Goal: Information Seeking & Learning: Learn about a topic

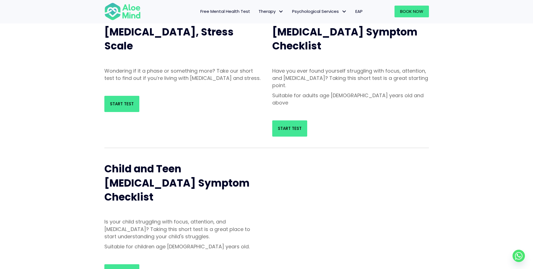
scroll to position [70, 0]
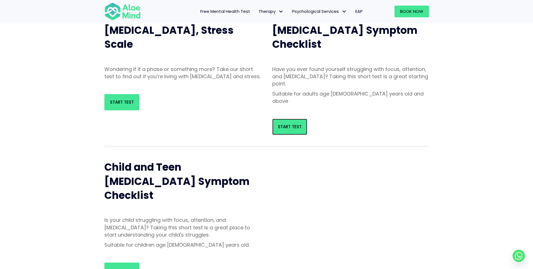
click at [297, 119] on link "Start Test" at bounding box center [289, 127] width 35 height 16
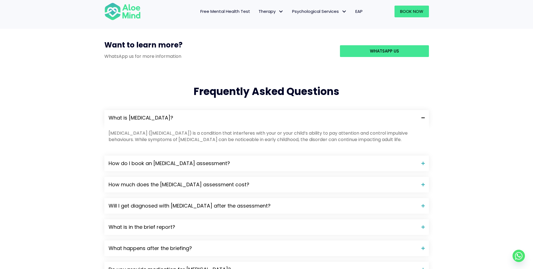
scroll to position [514, 0]
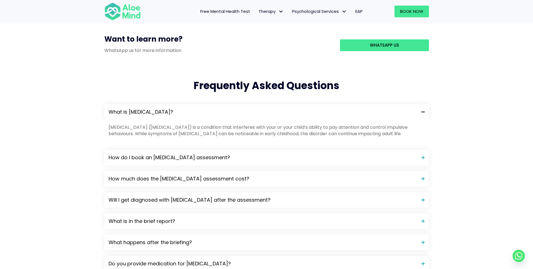
click at [223, 10] on span "Free Mental Health Test" at bounding box center [225, 11] width 50 height 6
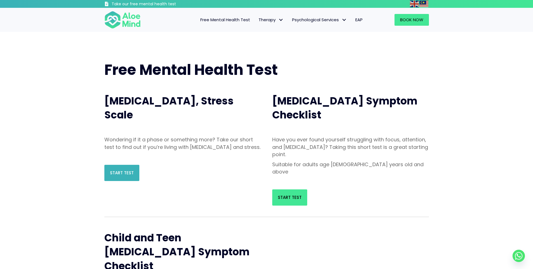
click at [124, 181] on link "Start Test" at bounding box center [121, 173] width 35 height 16
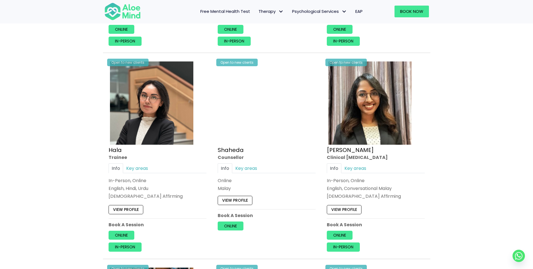
scroll to position [463, 0]
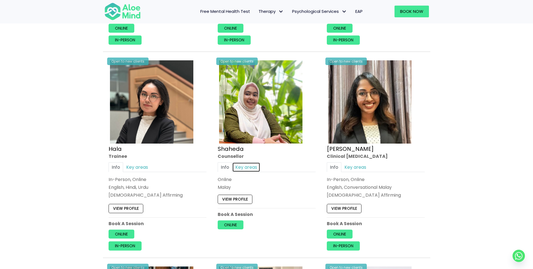
click at [240, 169] on link "Key areas" at bounding box center [246, 167] width 28 height 10
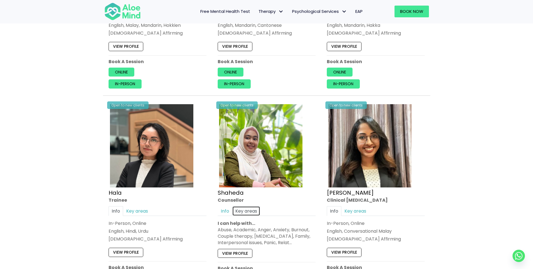
scroll to position [419, 0]
click at [245, 170] on img at bounding box center [260, 145] width 83 height 83
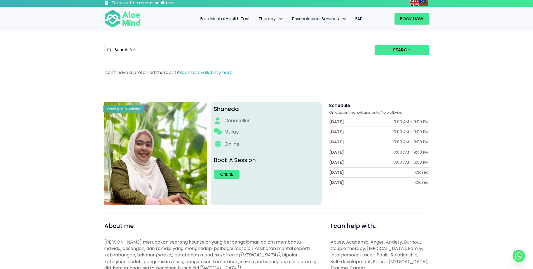
scroll to position [6, 0]
